Goal: Information Seeking & Learning: Learn about a topic

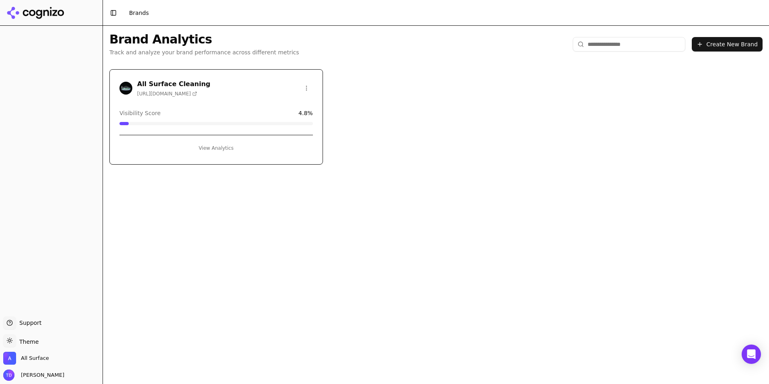
click at [200, 105] on div "All Surface Cleaning [URL][DOMAIN_NAME] Visibility Score 4.8 % View Analytics" at bounding box center [216, 116] width 214 height 95
click at [210, 144] on button "View Analytics" at bounding box center [215, 148] width 193 height 13
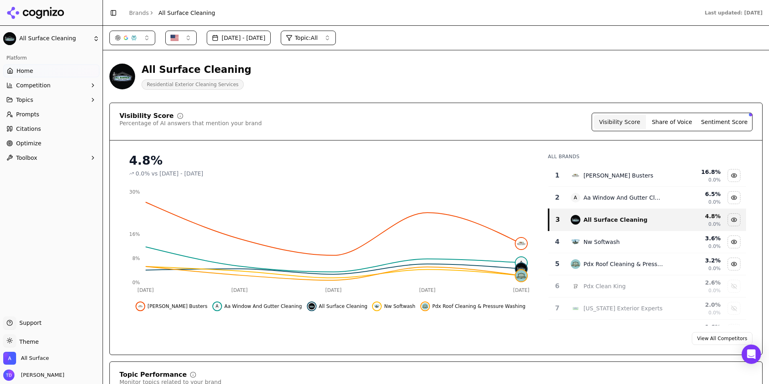
click at [611, 181] on td "[PERSON_NAME] Busters" at bounding box center [617, 175] width 102 height 22
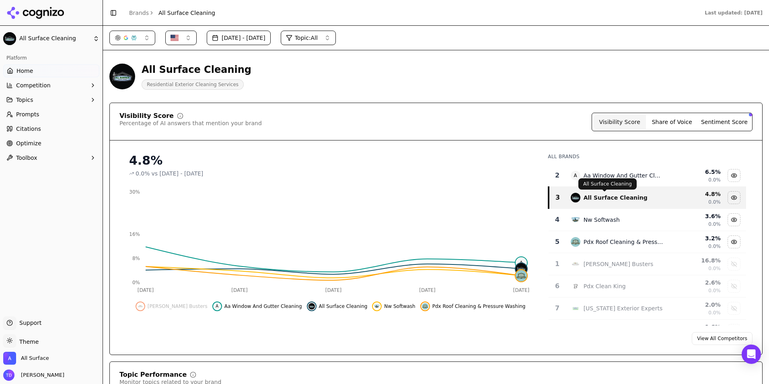
click at [608, 199] on div "All Surface Cleaning" at bounding box center [616, 197] width 64 height 8
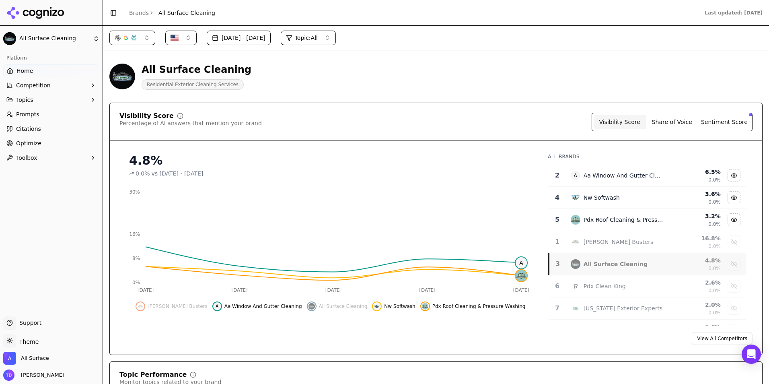
click at [326, 306] on span "All Surface Cleaning" at bounding box center [343, 306] width 49 height 6
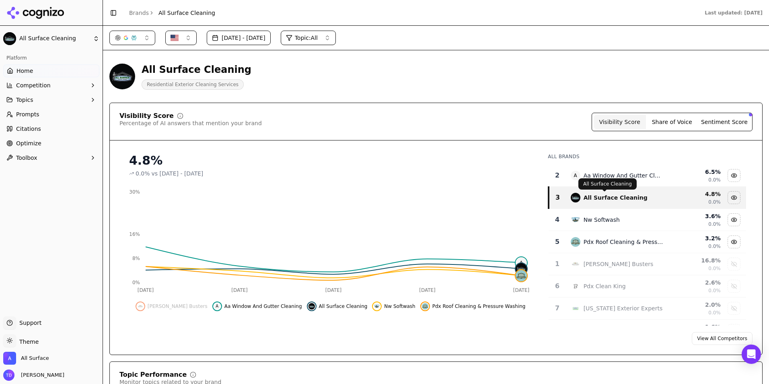
click at [723, 119] on button "Sentiment Score" at bounding box center [724, 122] width 52 height 14
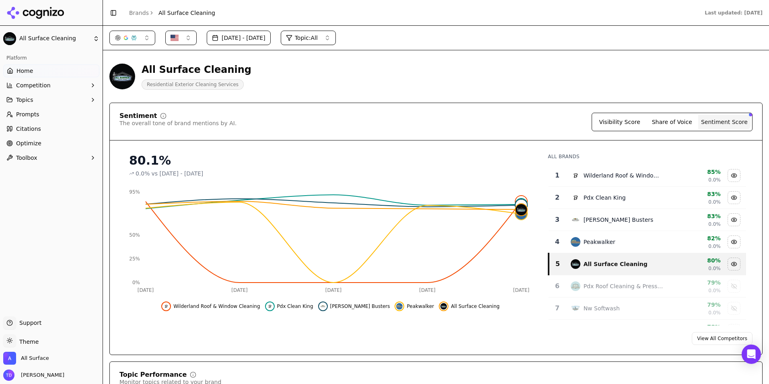
click at [668, 121] on button "Share of Voice" at bounding box center [672, 122] width 52 height 14
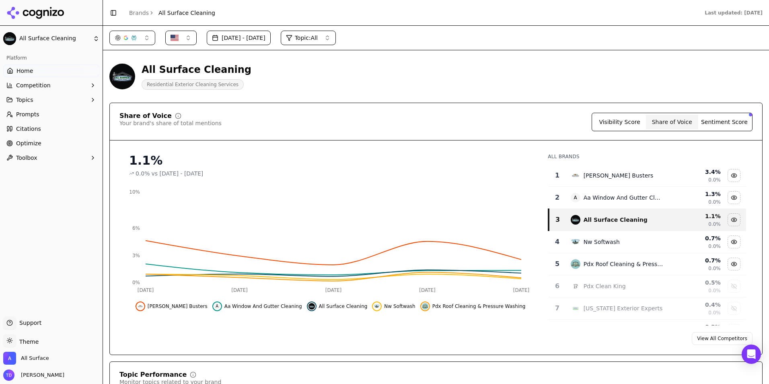
click at [627, 126] on button "Visibility Score" at bounding box center [620, 122] width 52 height 14
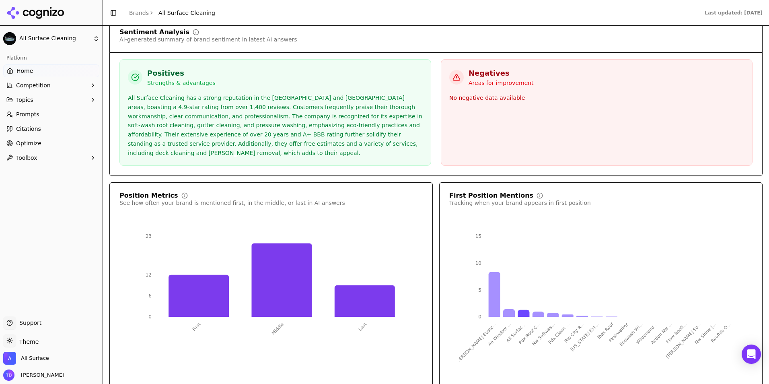
scroll to position [1421, 0]
click at [25, 84] on span "Competition" at bounding box center [33, 85] width 35 height 8
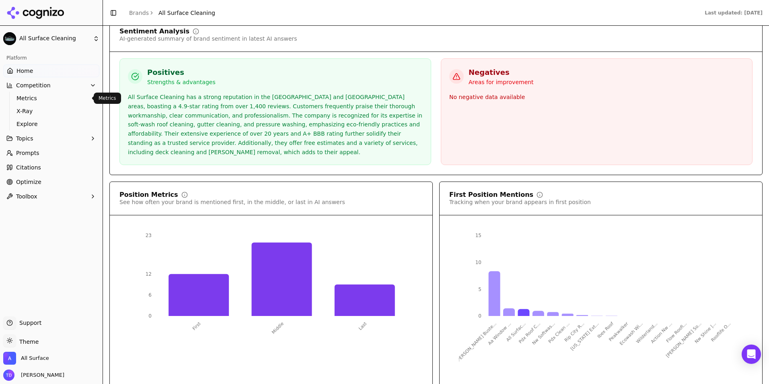
click at [29, 95] on span "Metrics" at bounding box center [51, 98] width 70 height 8
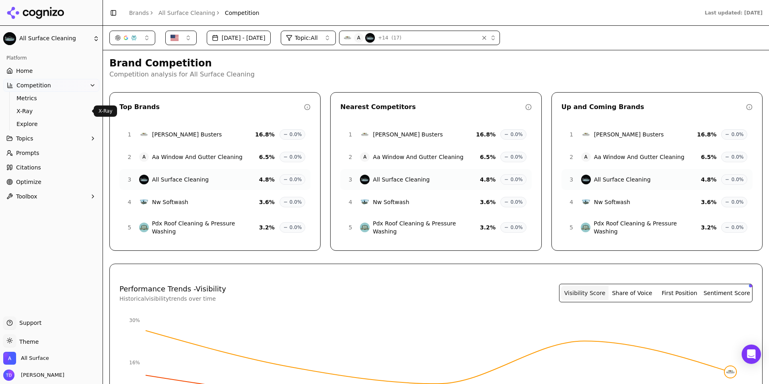
click at [27, 113] on span "X-Ray" at bounding box center [51, 111] width 70 height 8
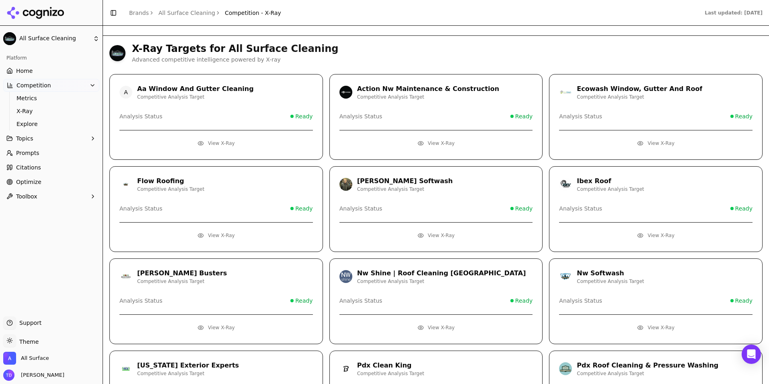
click at [212, 140] on button "View X-Ray" at bounding box center [215, 143] width 193 height 13
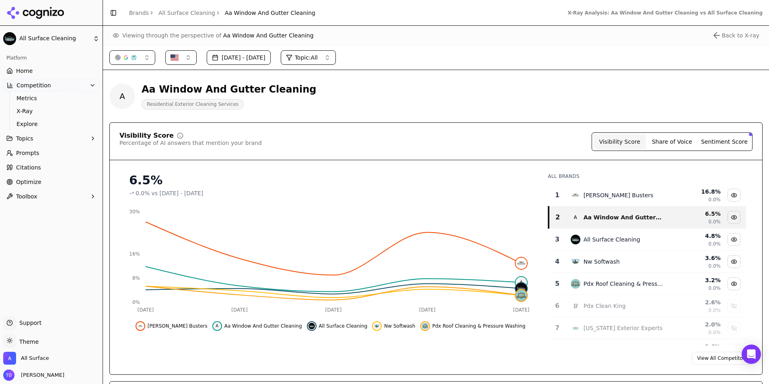
click at [46, 125] on span "Explore" at bounding box center [51, 124] width 70 height 8
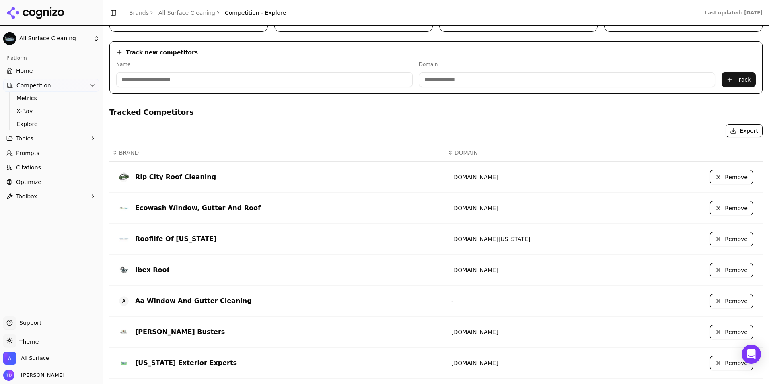
scroll to position [234, 0]
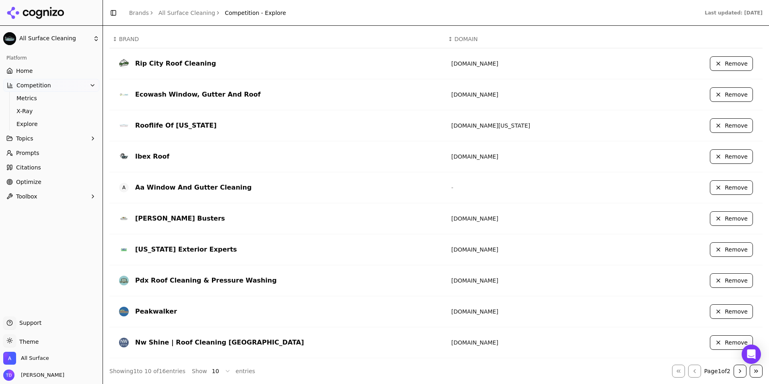
click at [31, 138] on span "Topics" at bounding box center [24, 138] width 17 height 8
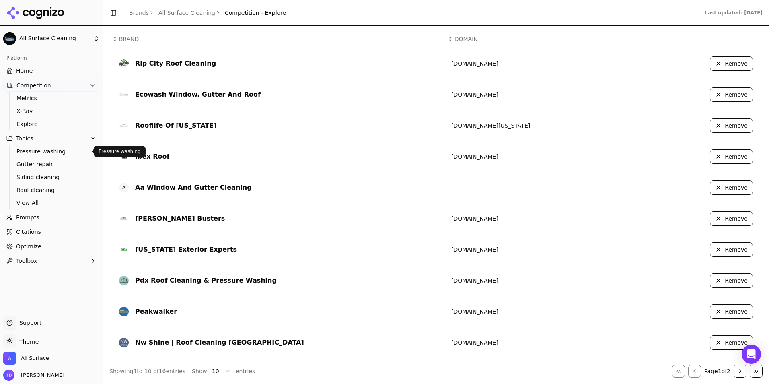
click at [46, 154] on span "Pressure washing" at bounding box center [51, 151] width 70 height 8
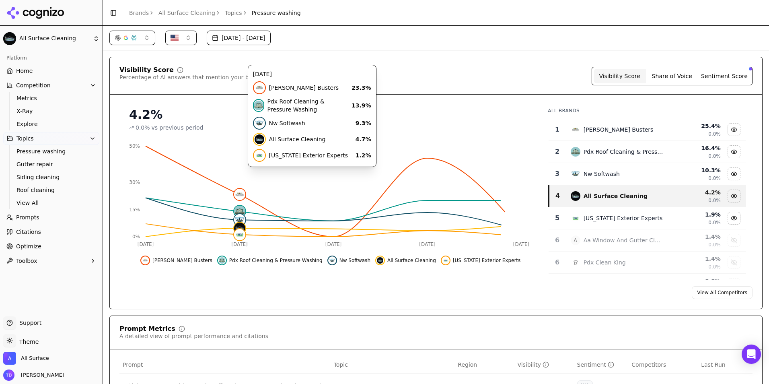
scroll to position [161, 0]
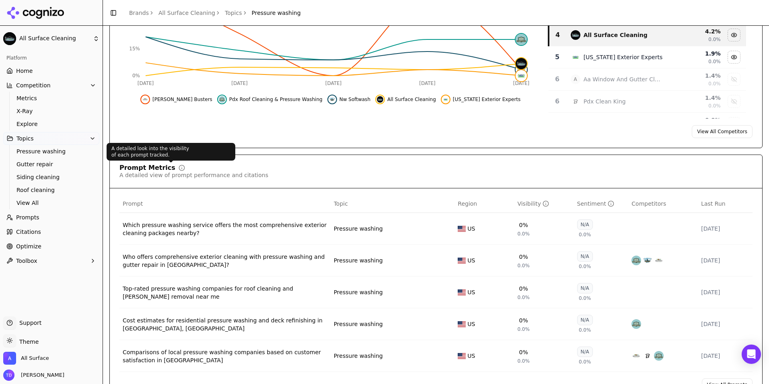
click at [179, 169] on icon at bounding box center [182, 167] width 6 height 6
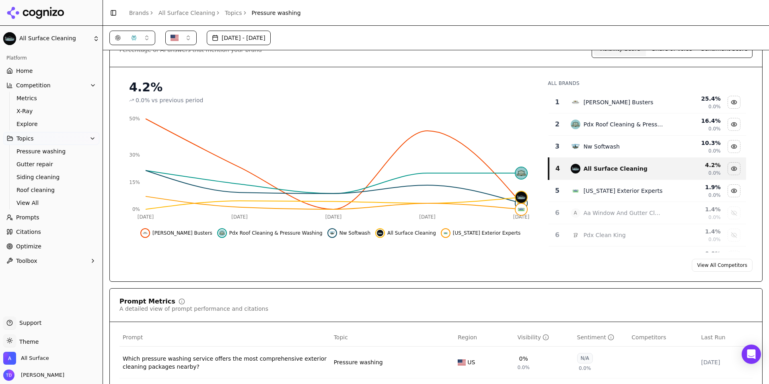
scroll to position [0, 0]
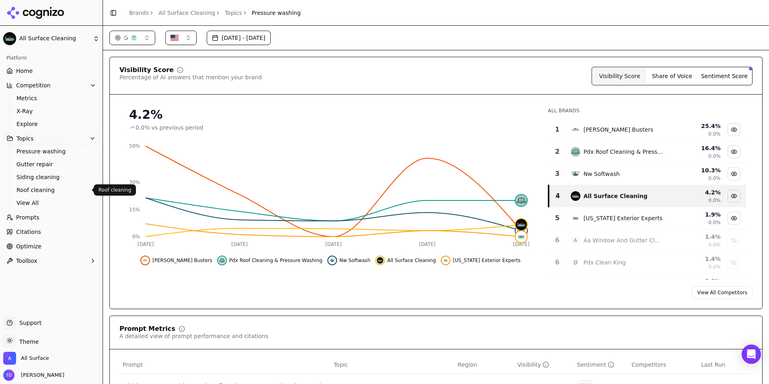
click at [35, 188] on span "Roof cleaning" at bounding box center [51, 190] width 70 height 8
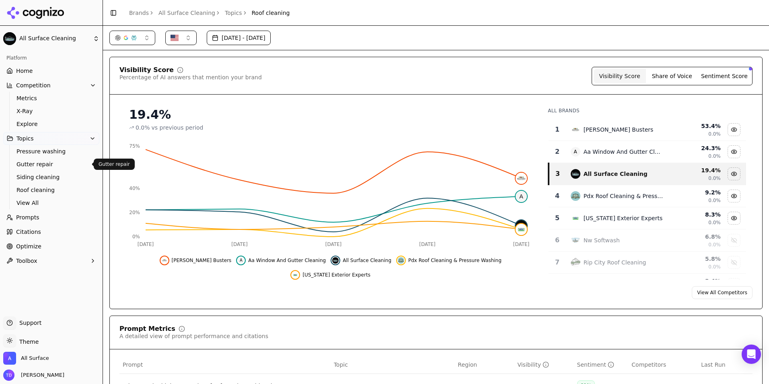
click at [35, 168] on link "Gutter repair" at bounding box center [51, 163] width 76 height 11
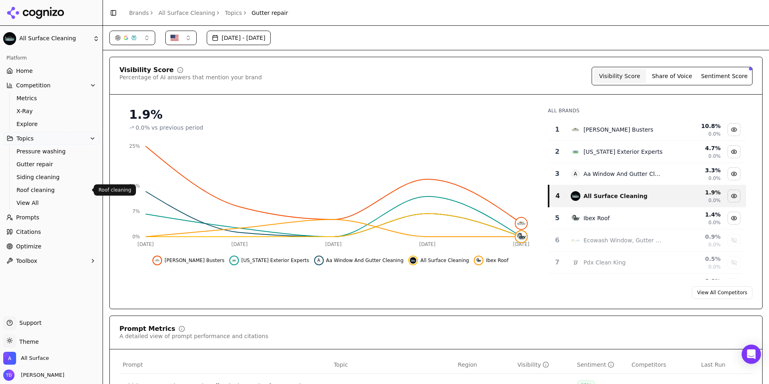
click at [28, 191] on span "Roof cleaning" at bounding box center [51, 190] width 70 height 8
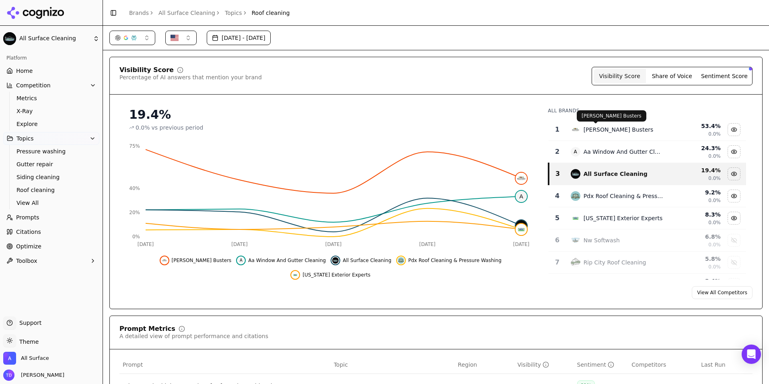
click at [674, 76] on button "Share of Voice" at bounding box center [672, 76] width 52 height 14
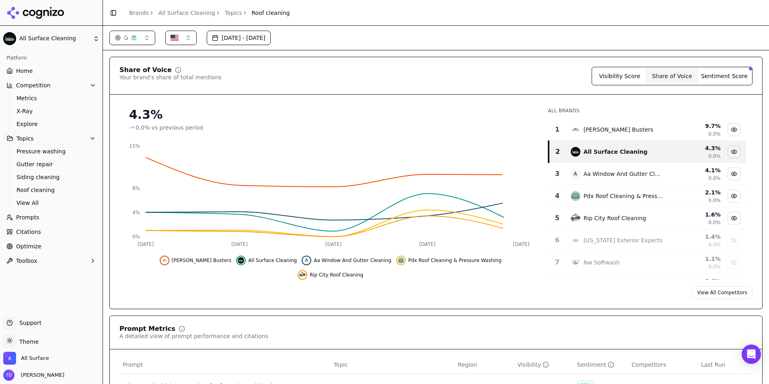
click at [732, 76] on button "Sentiment Score" at bounding box center [724, 76] width 52 height 14
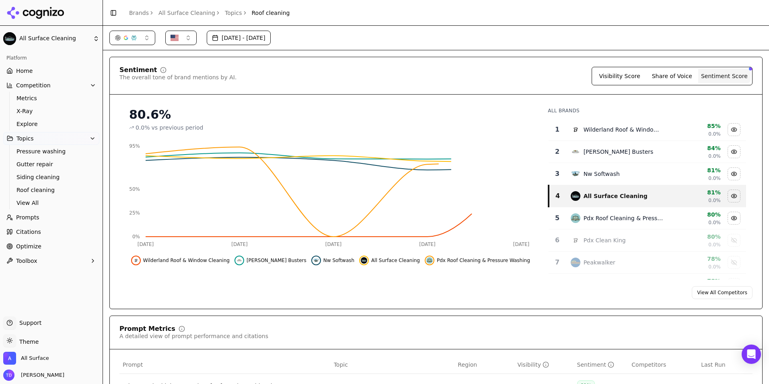
click at [622, 73] on button "Visibility Score" at bounding box center [620, 76] width 52 height 14
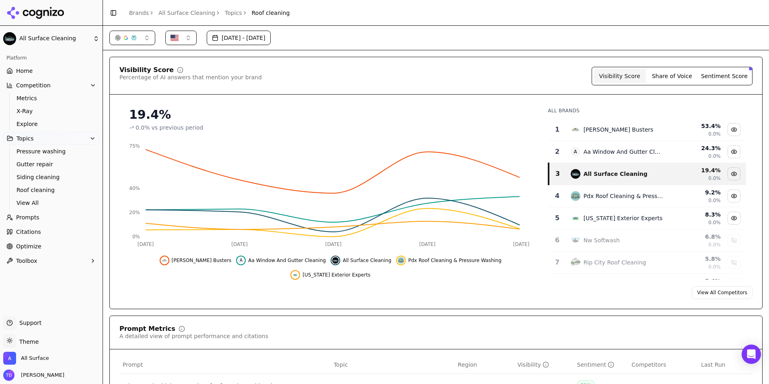
click at [35, 215] on span "Prompts" at bounding box center [27, 217] width 23 height 8
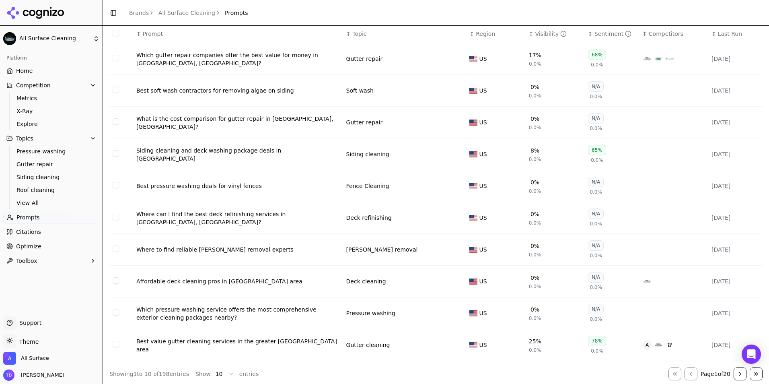
scroll to position [52, 0]
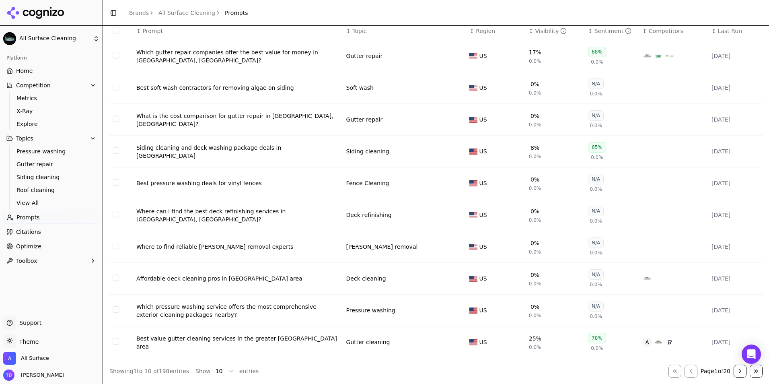
click at [44, 227] on link "Citations" at bounding box center [51, 231] width 96 height 13
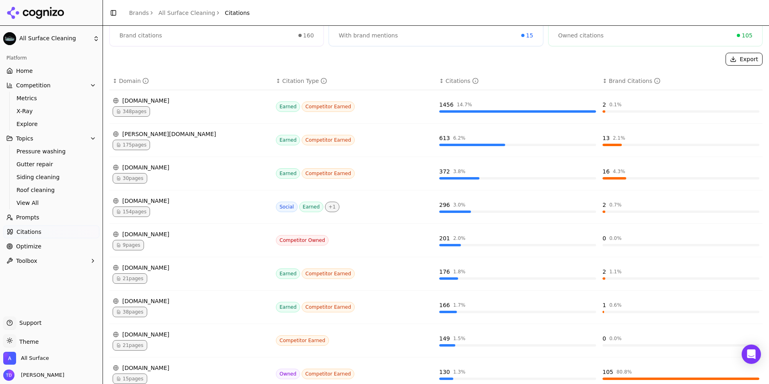
scroll to position [156, 0]
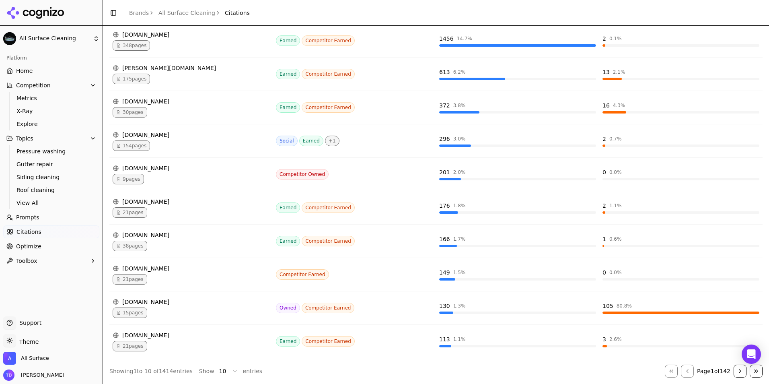
click at [45, 230] on link "Citations" at bounding box center [51, 231] width 96 height 13
click at [40, 243] on link "Optimize" at bounding box center [51, 246] width 96 height 13
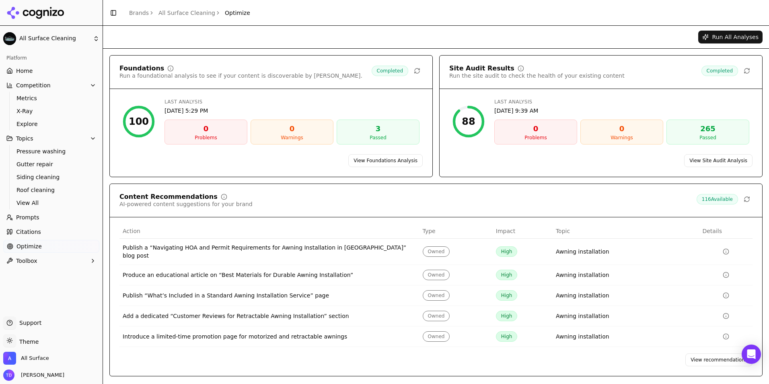
click at [706, 353] on link "View recommendations" at bounding box center [718, 359] width 67 height 13
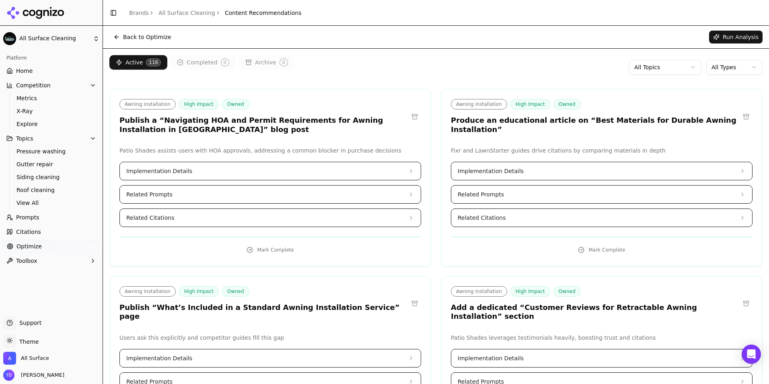
click at [683, 68] on html "All Surface Cleaning Platform Home Competition Metrics X-Ray Explore Topics Pre…" at bounding box center [384, 192] width 769 height 384
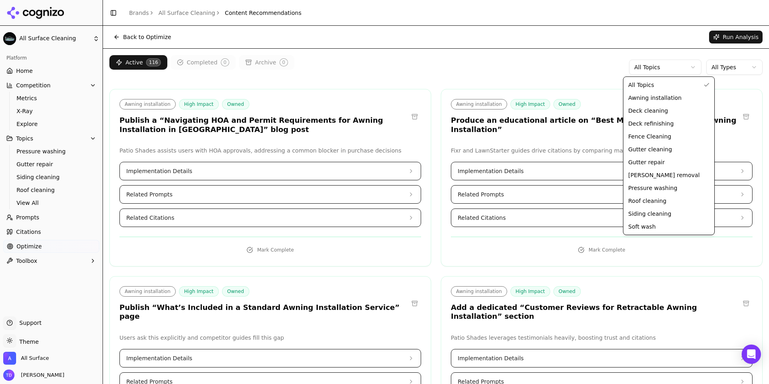
click at [480, 19] on html "All Surface Cleaning Platform Home Competition Metrics X-Ray Explore Topics Pre…" at bounding box center [384, 192] width 769 height 384
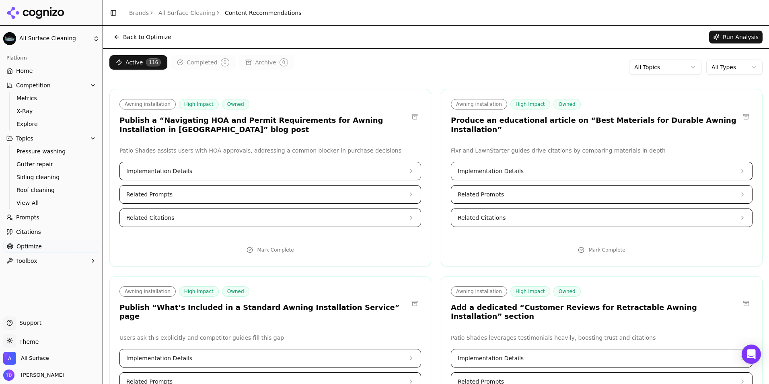
click at [669, 71] on html "All Surface Cleaning Platform Home Competition Metrics X-Ray Explore Topics Pre…" at bounding box center [384, 192] width 769 height 384
click at [680, 67] on html "All Surface Cleaning Platform Home Competition Metrics X-Ray Explore Topics Pre…" at bounding box center [384, 192] width 769 height 384
click at [642, 70] on html "All Surface Cleaning Platform Home Competition Metrics X-Ray Explore Topics Pre…" at bounding box center [384, 192] width 769 height 384
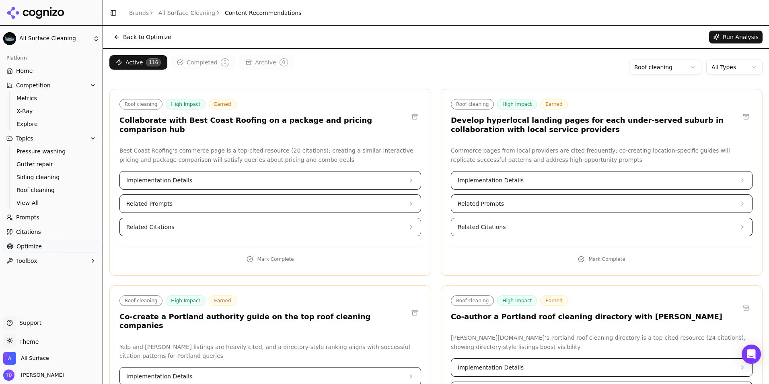
click at [530, 181] on button "Implementation Details" at bounding box center [601, 180] width 301 height 18
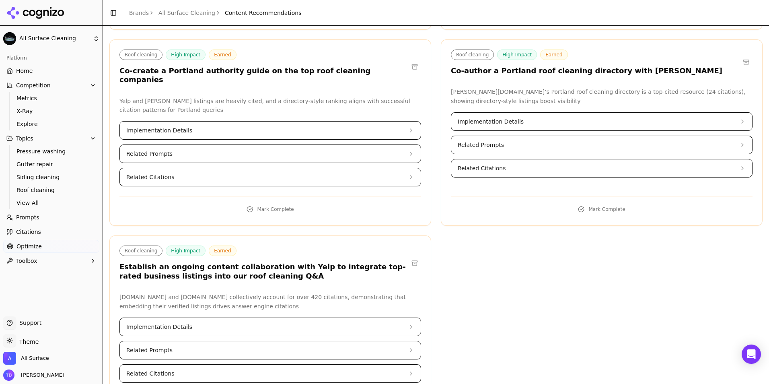
scroll to position [317, 0]
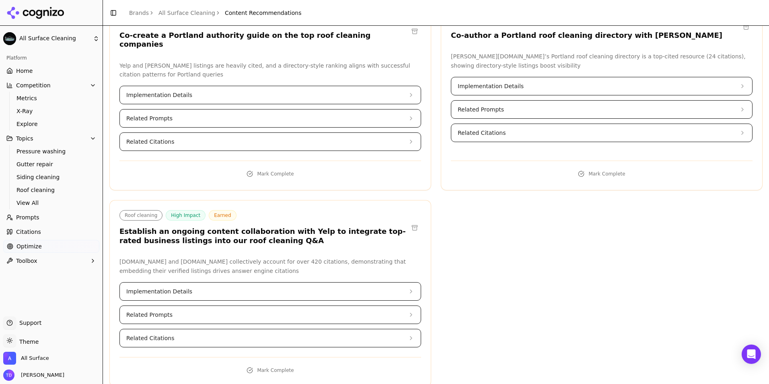
click at [197, 282] on button "Implementation Details" at bounding box center [270, 291] width 301 height 18
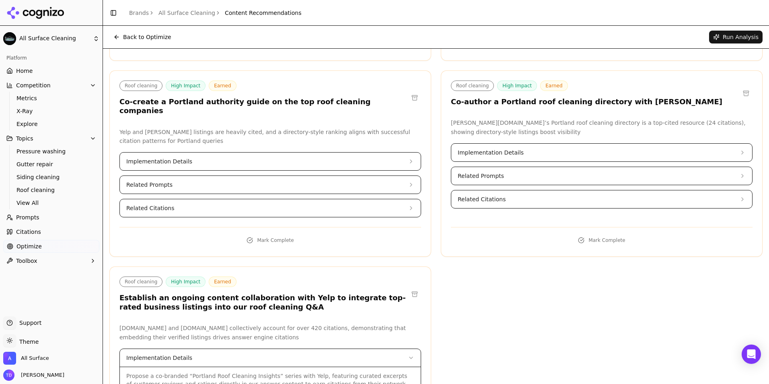
scroll to position [236, 0]
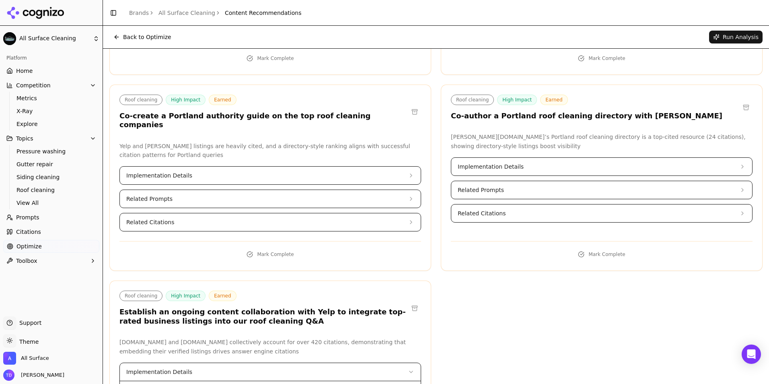
click at [135, 171] on span "Implementation Details" at bounding box center [159, 175] width 66 height 8
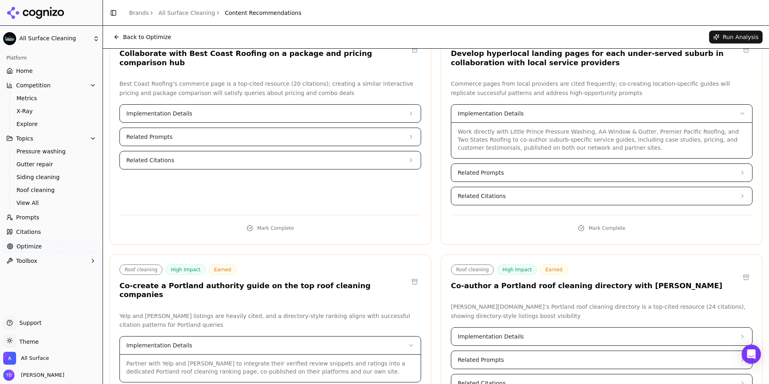
scroll to position [0, 0]
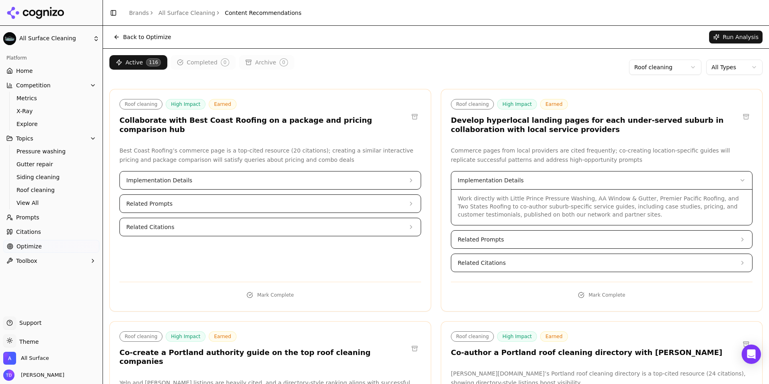
click at [650, 68] on html "All Surface Cleaning Platform Home Competition Metrics X-Ray Explore Topics Pre…" at bounding box center [384, 192] width 769 height 384
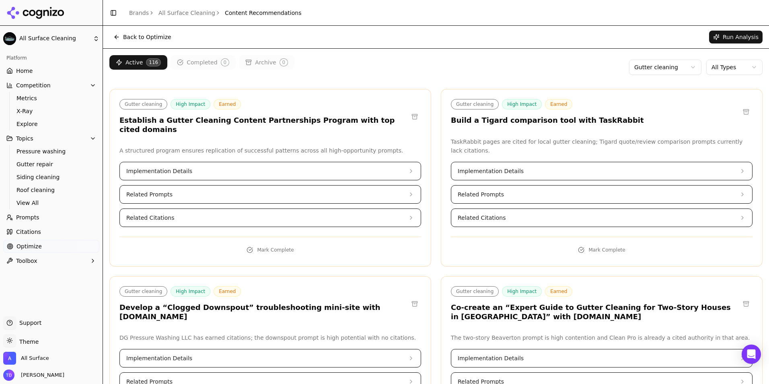
click at [221, 162] on button "Implementation Details" at bounding box center [270, 171] width 301 height 18
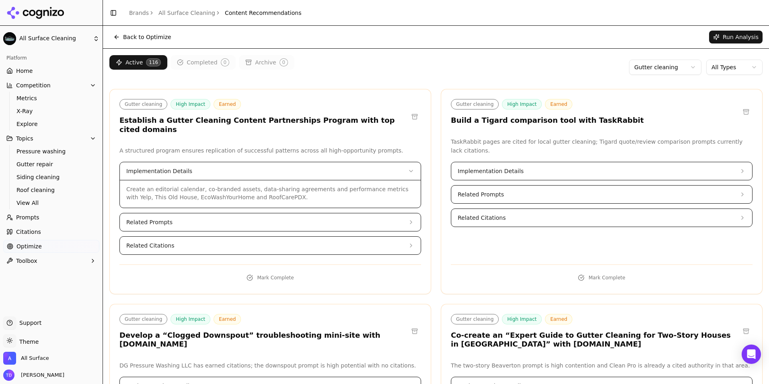
click at [647, 72] on html "All Surface Cleaning Platform Home Competition Metrics X-Ray Explore Topics Pre…" at bounding box center [384, 192] width 769 height 384
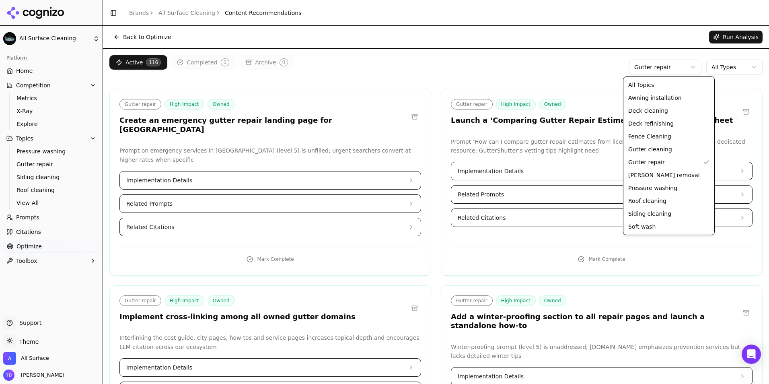
click at [658, 65] on html "All Surface Cleaning Platform Home Competition Metrics X-Ray Explore Topics Pre…" at bounding box center [384, 192] width 769 height 384
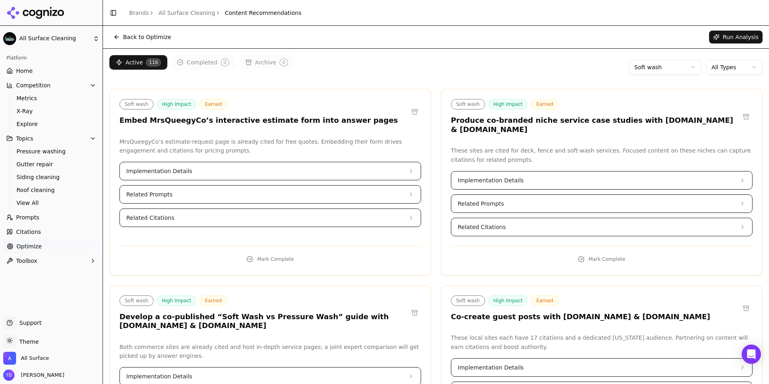
click at [668, 66] on html "All Surface Cleaning Platform Home Competition Metrics X-Ray Explore Topics Pre…" at bounding box center [384, 192] width 769 height 384
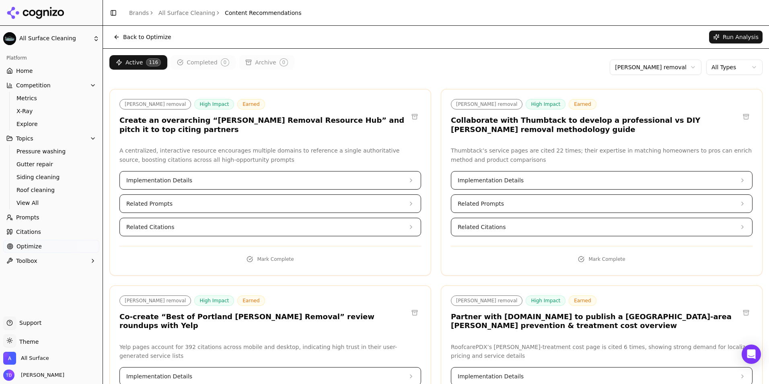
click at [150, 34] on button "Back to Optimize" at bounding box center [142, 37] width 66 height 13
